Goal: Book appointment/travel/reservation

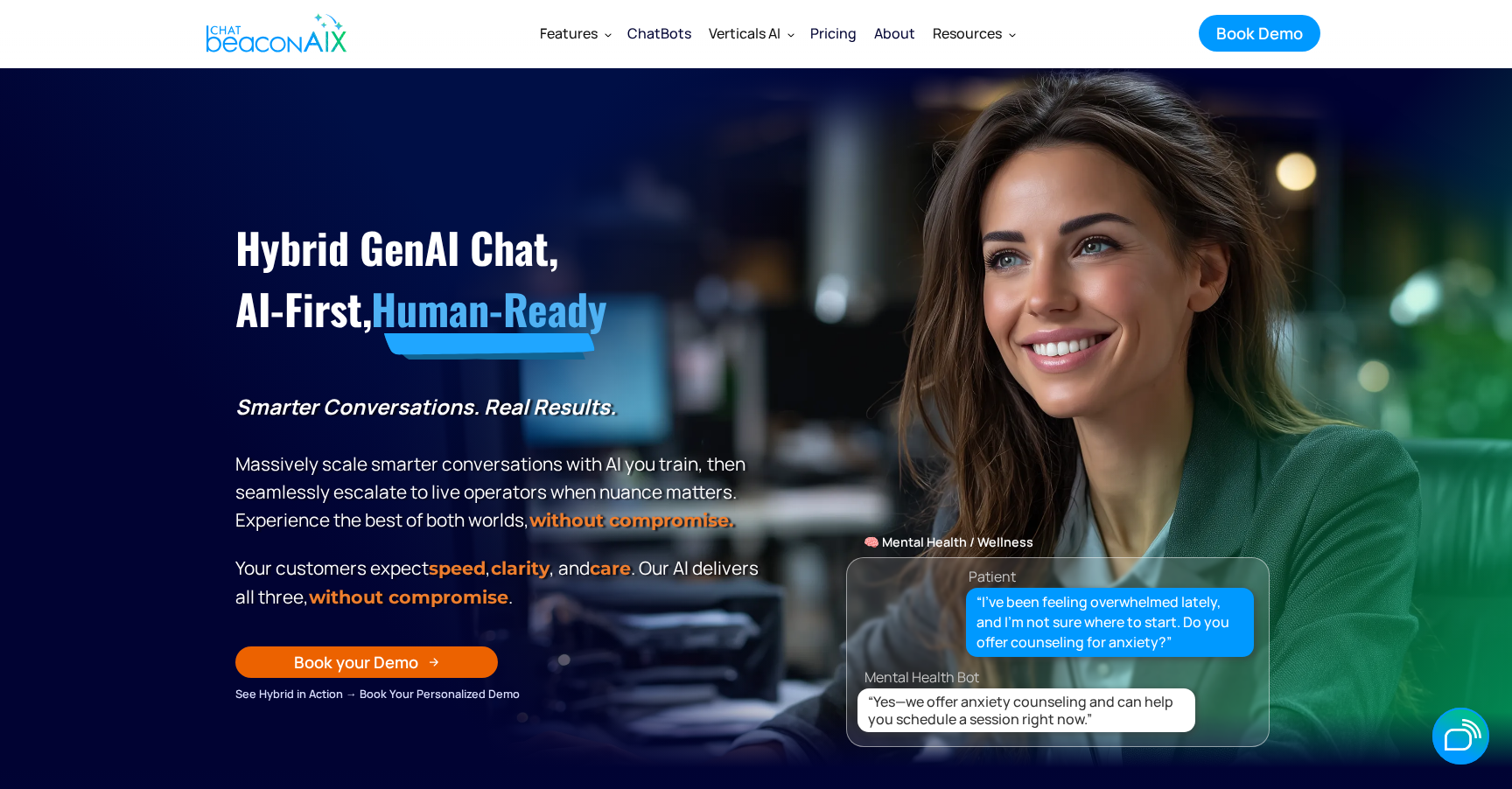
click at [154, 293] on section "Hybrid GenAI Chat, AI-First, Human-Ready Smarter Conversations. Real Results. M…" at bounding box center [756, 417] width 1512 height 699
click at [323, 52] on img "home" at bounding box center [276, 33] width 140 height 52
click at [300, 35] on img "home" at bounding box center [276, 33] width 140 height 52
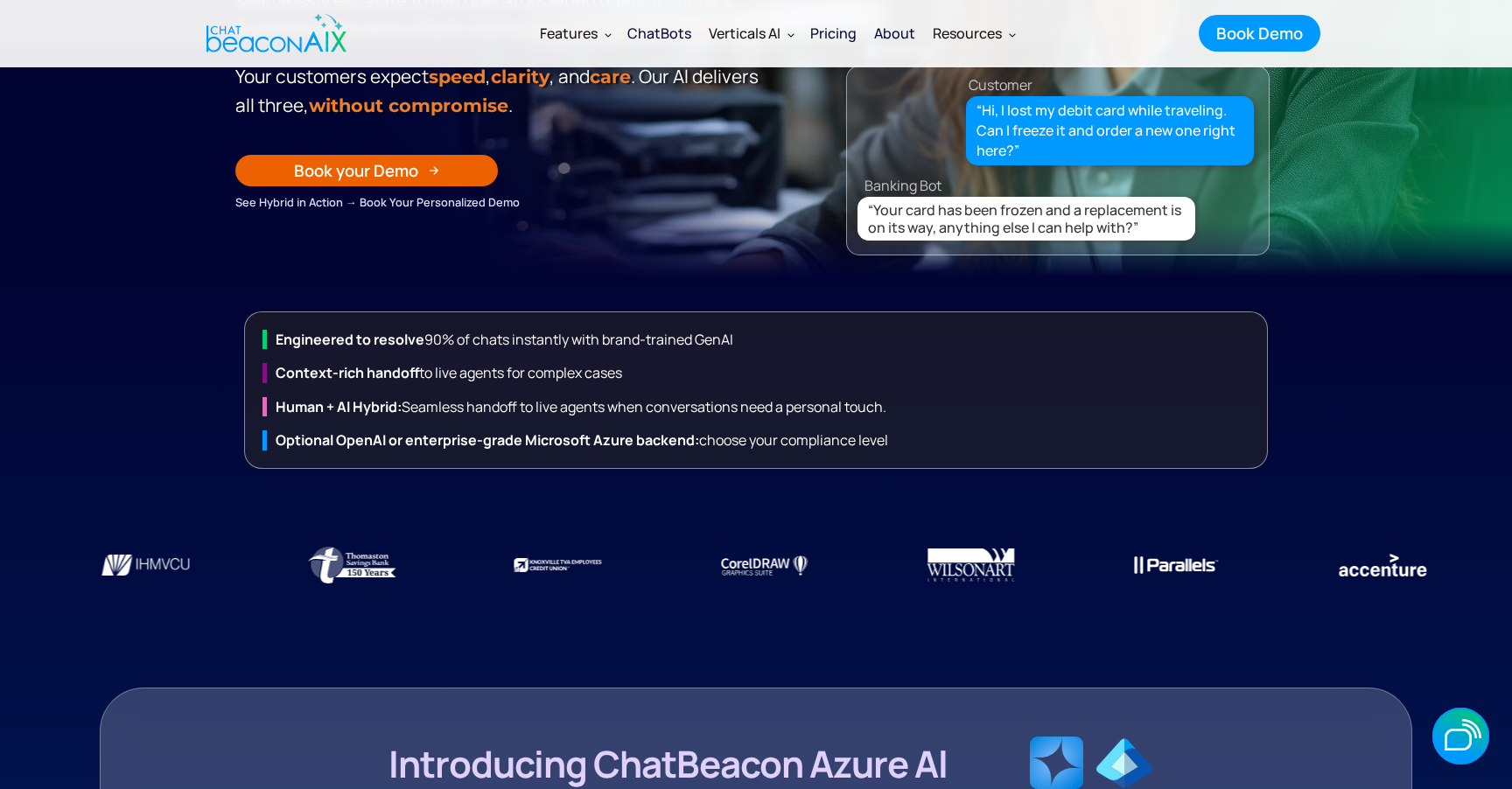
scroll to position [483, 0]
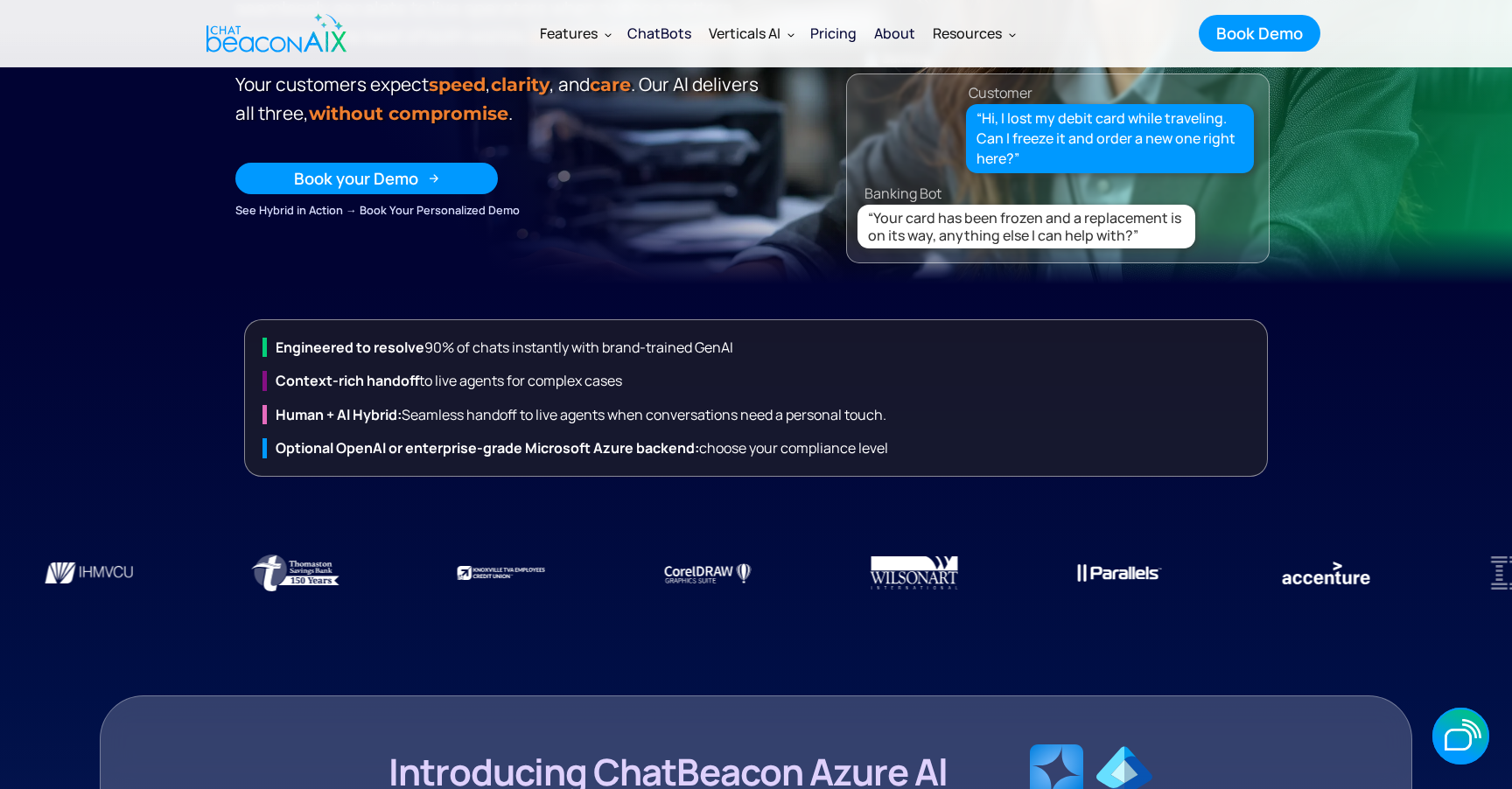
click at [384, 180] on div "Book your Demo" at bounding box center [356, 178] width 124 height 23
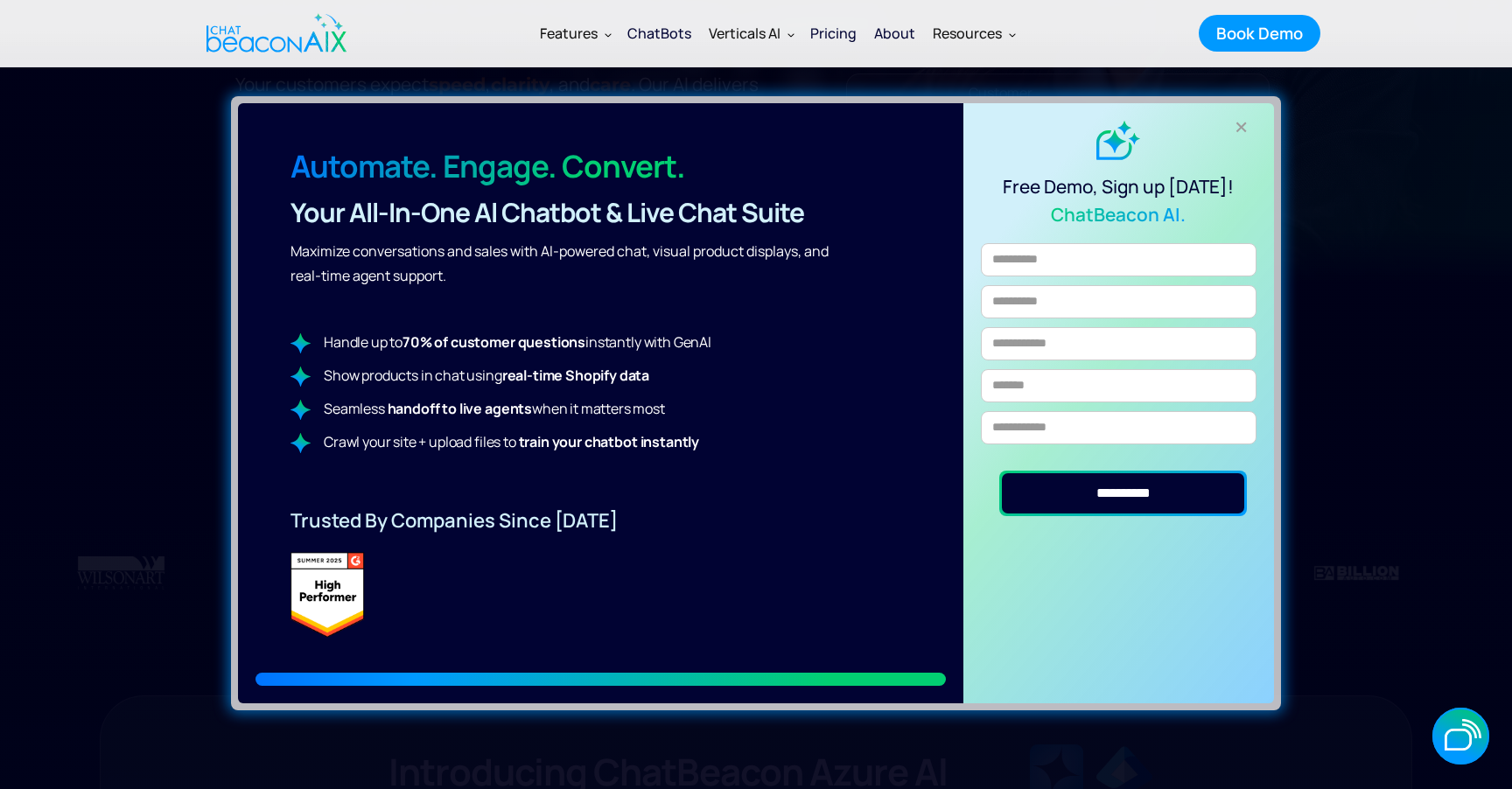
click at [1241, 128] on div "+" at bounding box center [1242, 128] width 29 height 29
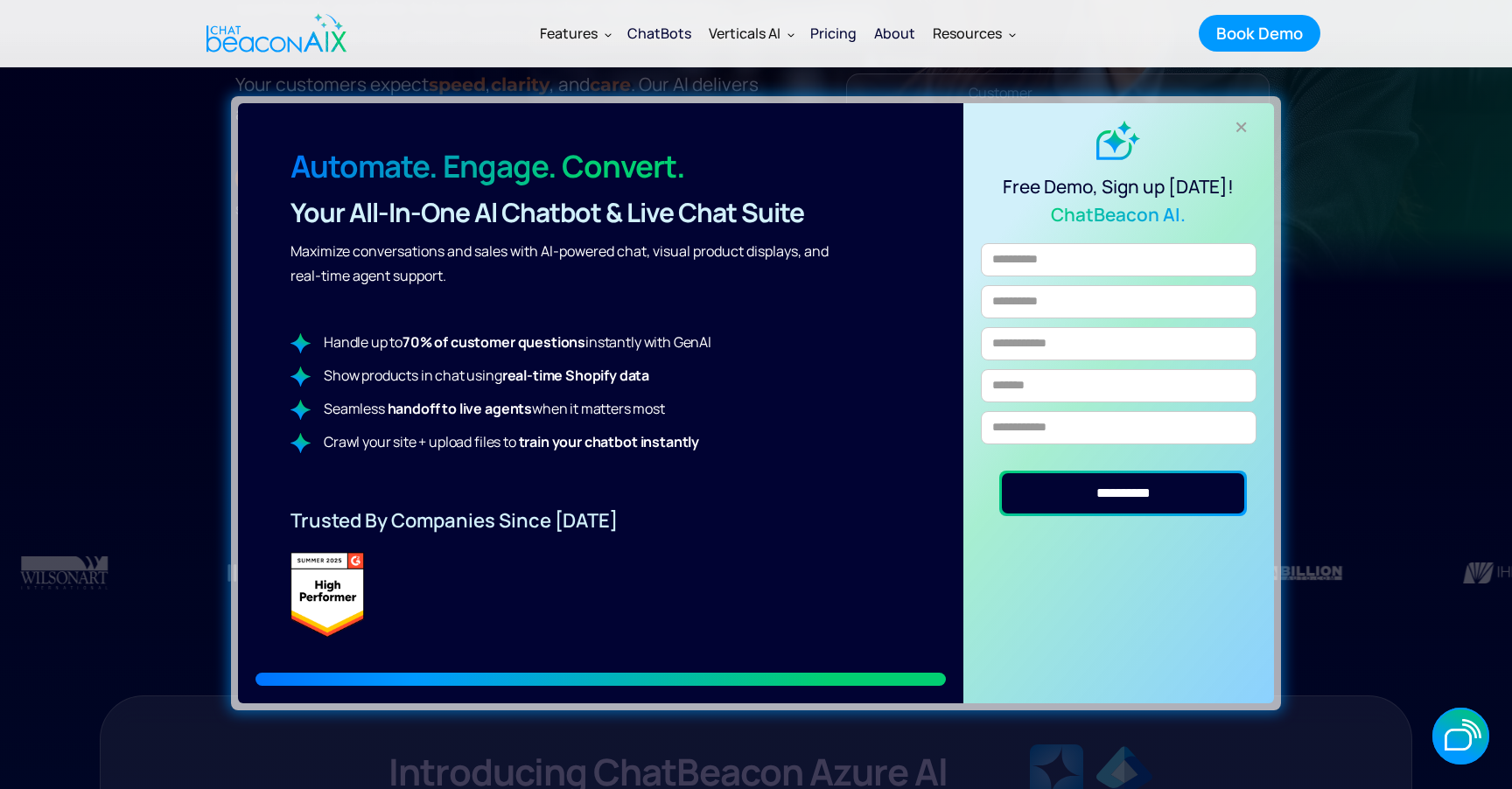
click at [1237, 127] on div "+" at bounding box center [1242, 128] width 29 height 29
